Goal: Information Seeking & Learning: Learn about a topic

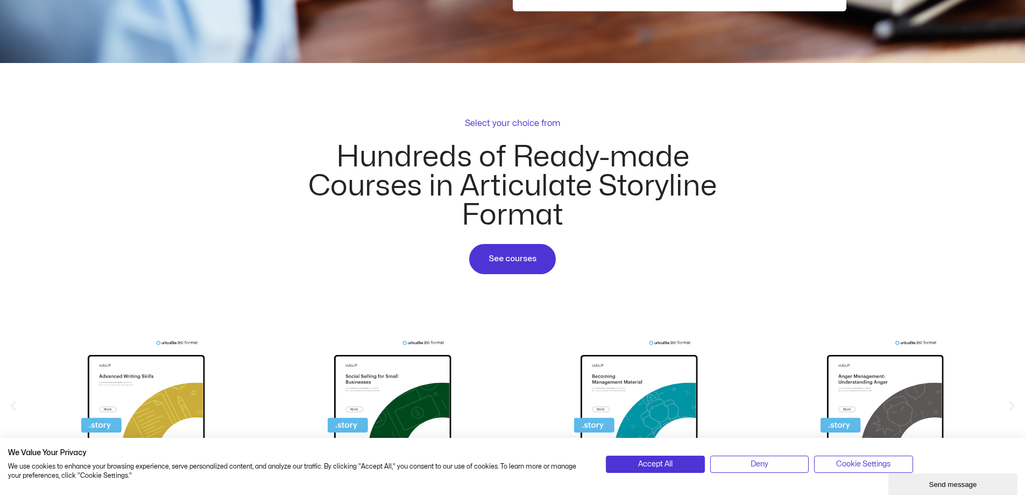
scroll to position [754, 0]
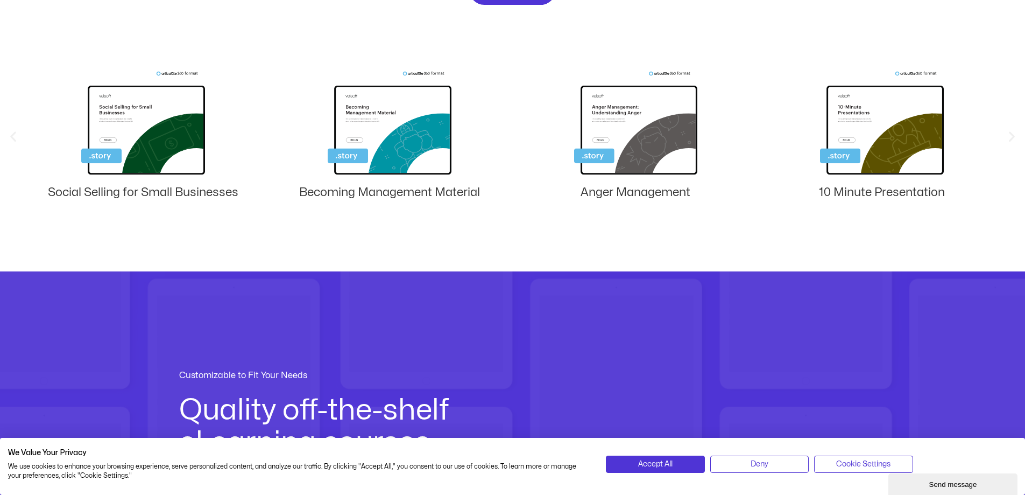
click at [143, 121] on img "5 / 8" at bounding box center [143, 125] width 124 height 108
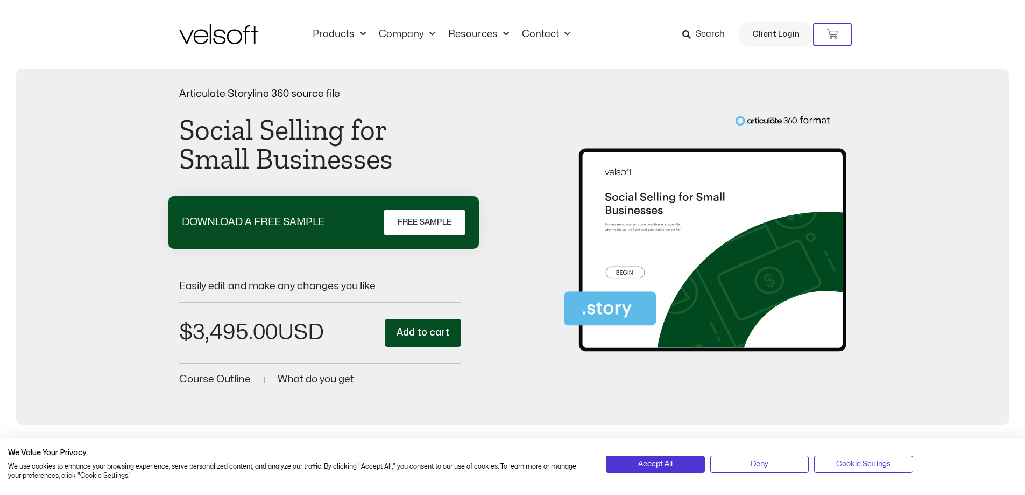
click at [639, 235] on img at bounding box center [705, 238] width 283 height 246
click at [643, 214] on img at bounding box center [705, 238] width 283 height 246
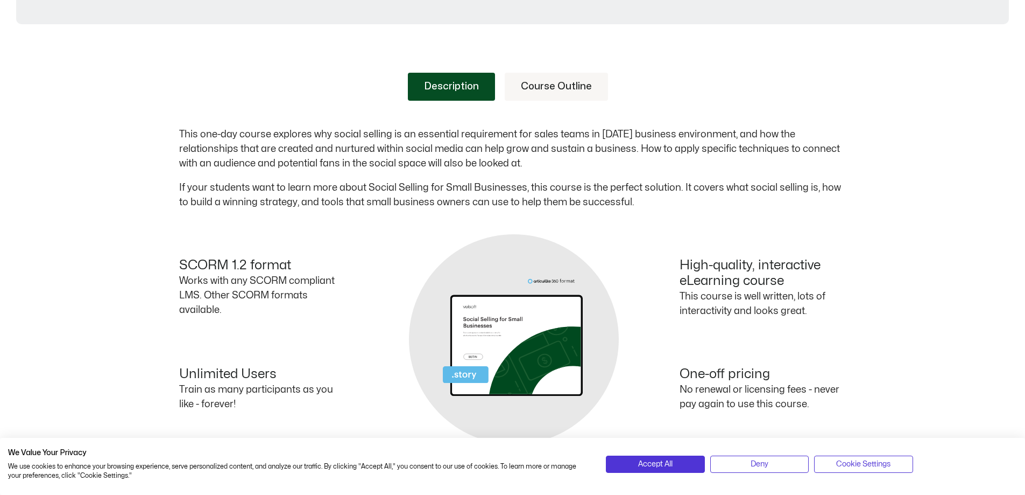
scroll to position [269, 0]
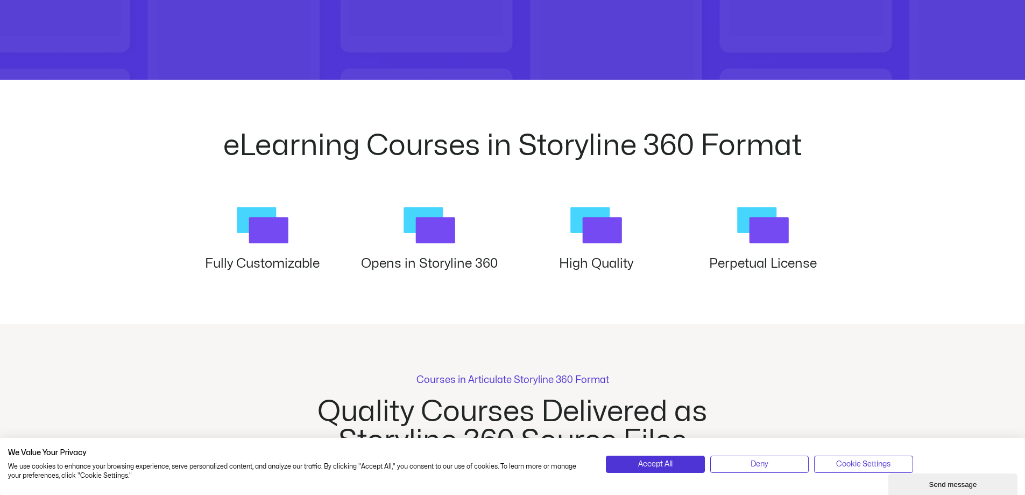
click at [608, 235] on rect at bounding box center [601, 230] width 39 height 26
